Goal: Complete application form

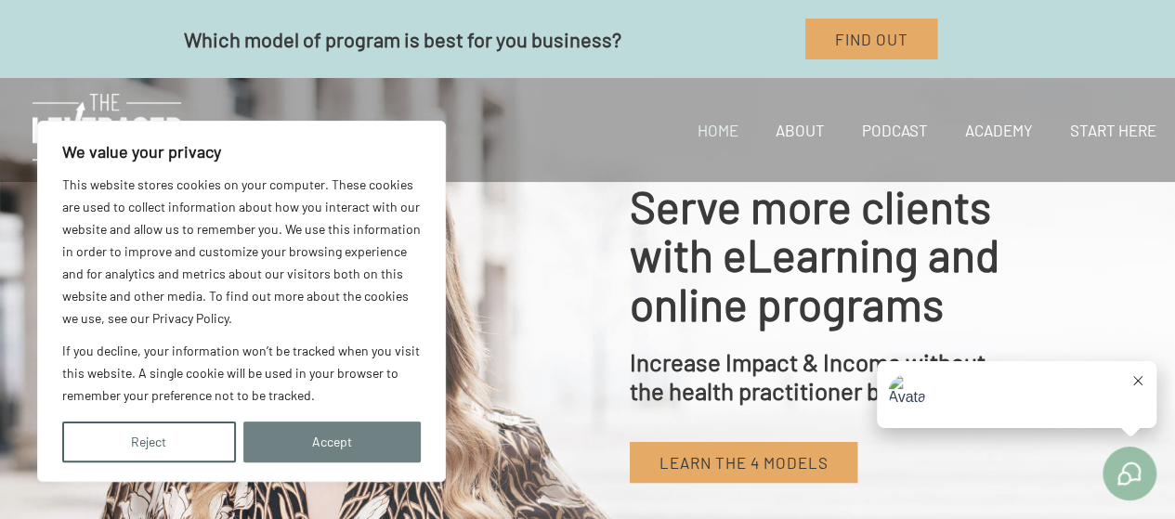
click at [300, 456] on button "Accept" at bounding box center [332, 442] width 178 height 41
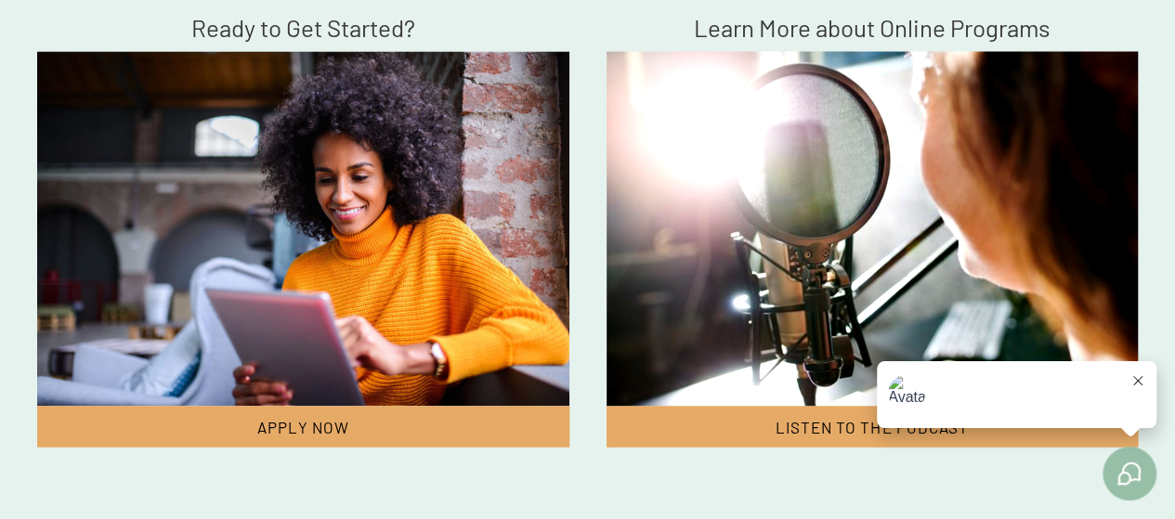
scroll to position [5174, 0]
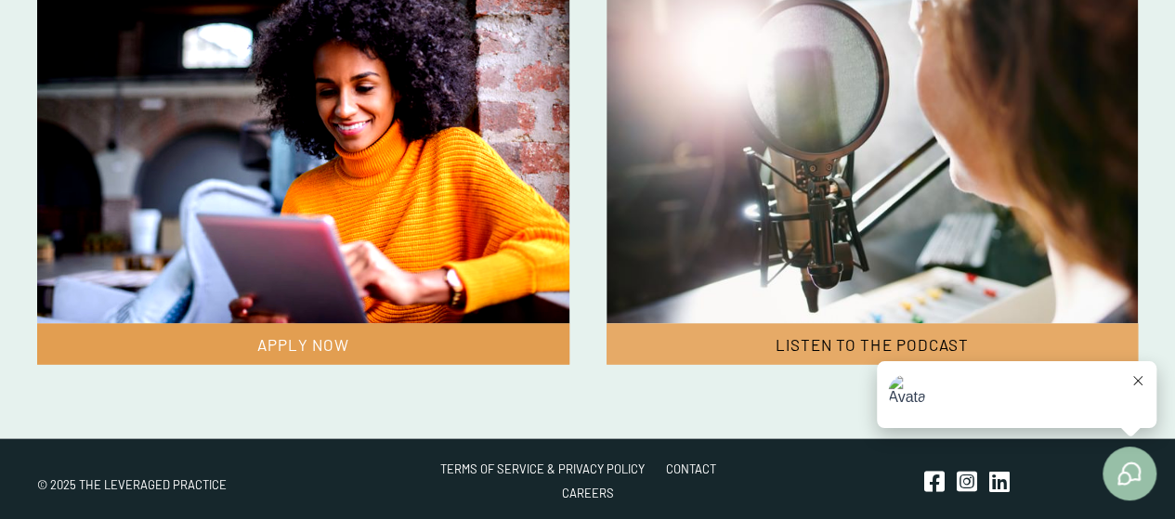
click at [369, 345] on link "Apply now" at bounding box center [303, 343] width 532 height 41
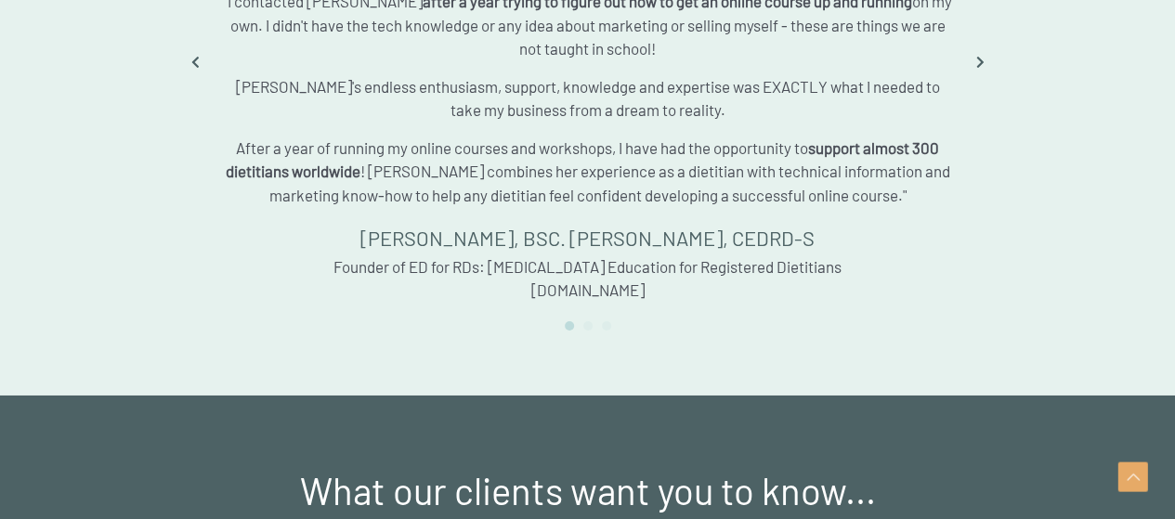
scroll to position [2758, 0]
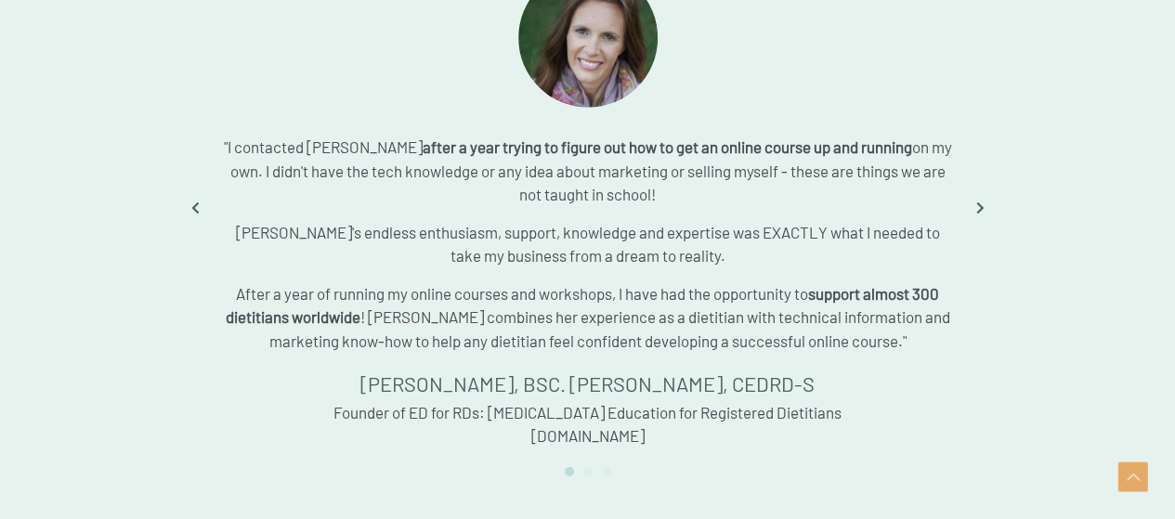
click at [618, 433] on div "1 2 3" at bounding box center [588, 455] width 736 height 44
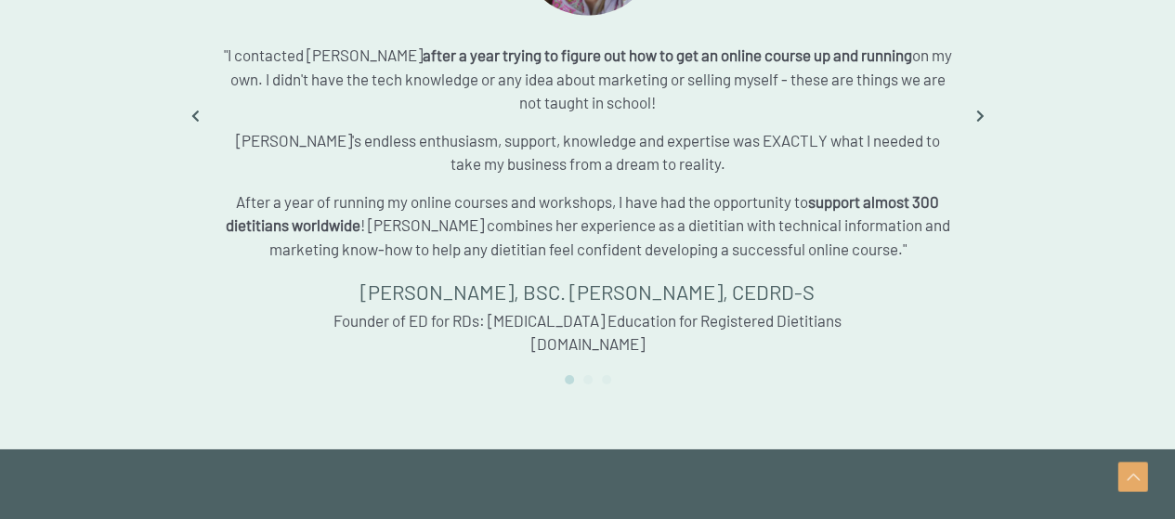
scroll to position [2851, 0]
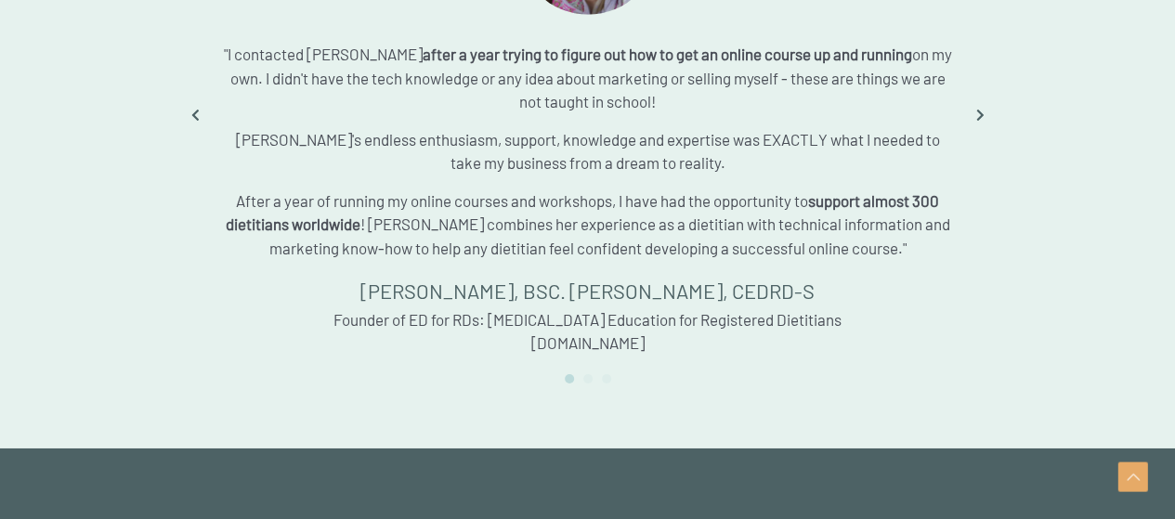
drag, startPoint x: 662, startPoint y: 438, endPoint x: 545, endPoint y: 412, distance: 119.9
click at [545, 414] on div "“Stephanie provided clear strategies and systems that worked to help me launch …" at bounding box center [588, 143] width 836 height 572
drag, startPoint x: 663, startPoint y: 343, endPoint x: 524, endPoint y: 335, distance: 139.6
click at [524, 335] on div "“Stephanie provided clear strategies and systems that worked to help me launch …" at bounding box center [588, 114] width 736 height 479
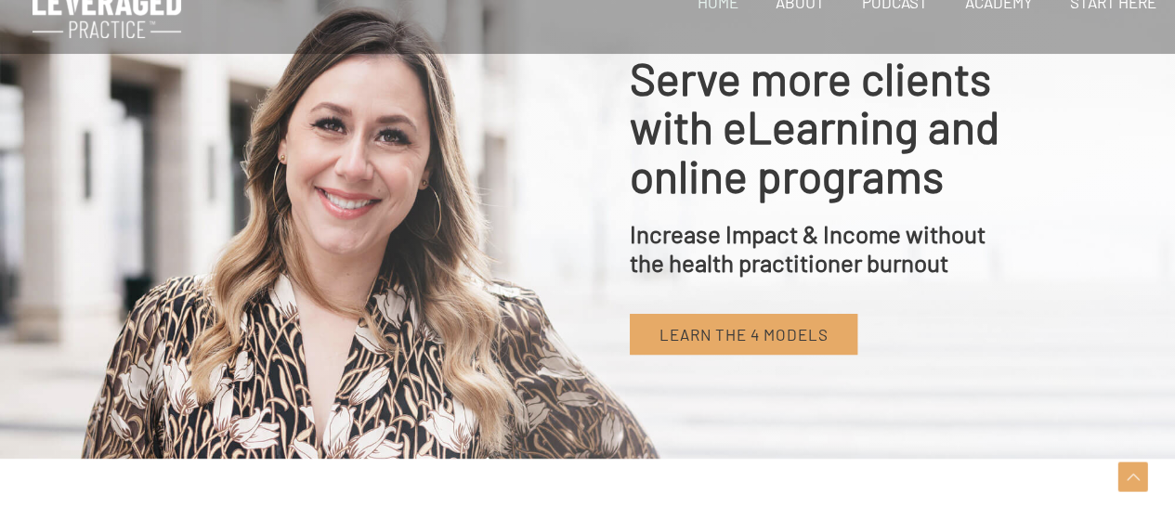
scroll to position [0, 0]
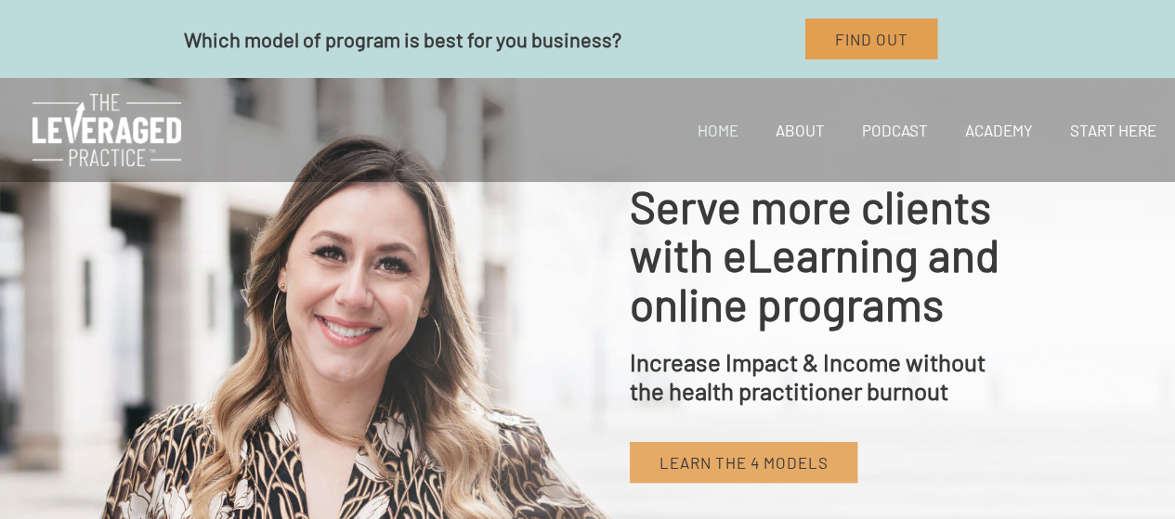
click at [861, 42] on span "Find Out" at bounding box center [870, 39] width 73 height 19
click at [1098, 129] on link "Start Here" at bounding box center [1114, 129] width 124 height 63
